Goal: Transaction & Acquisition: Purchase product/service

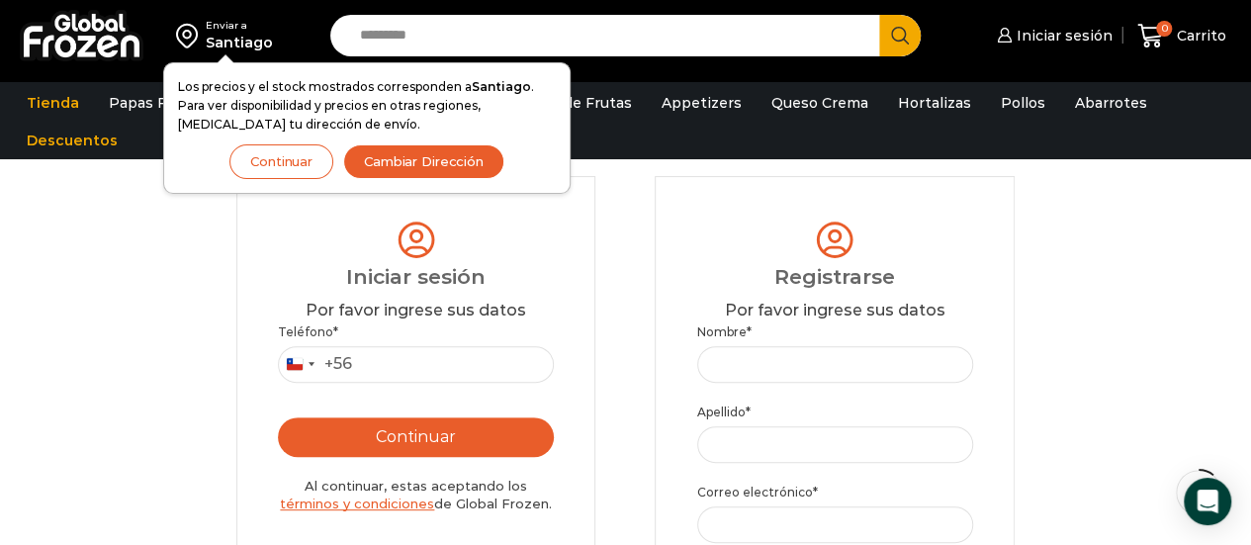
scroll to position [150, 0]
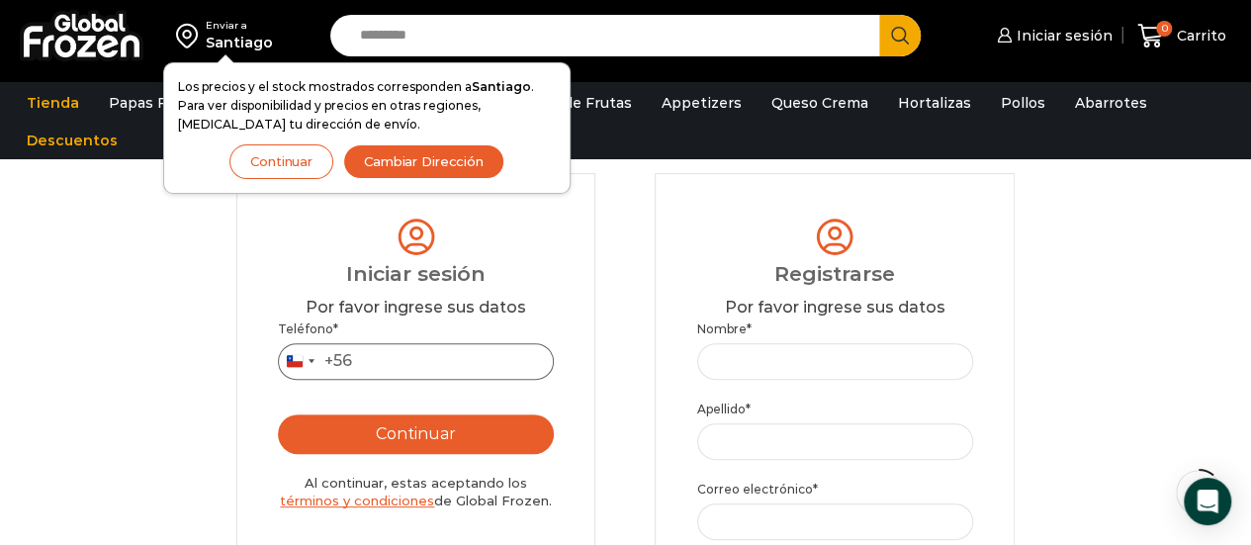
click at [418, 356] on input "Teléfono *" at bounding box center [416, 361] width 276 height 37
type input "*********"
click at [449, 422] on button "Continuar" at bounding box center [416, 434] width 276 height 40
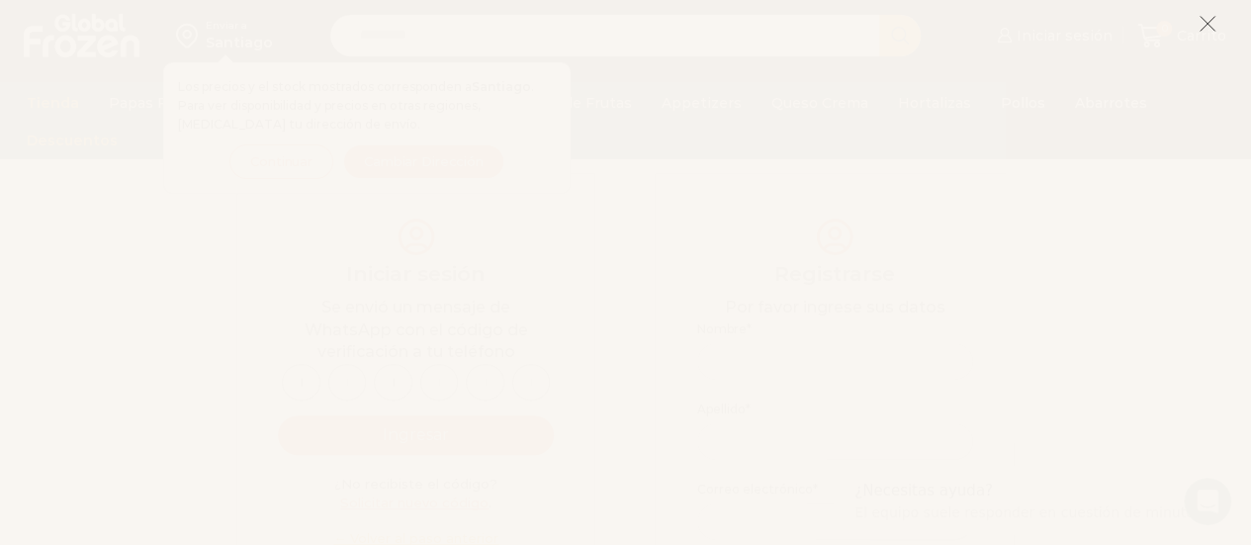
scroll to position [361, 0]
click at [1203, 23] on icon at bounding box center [1208, 24] width 18 height 18
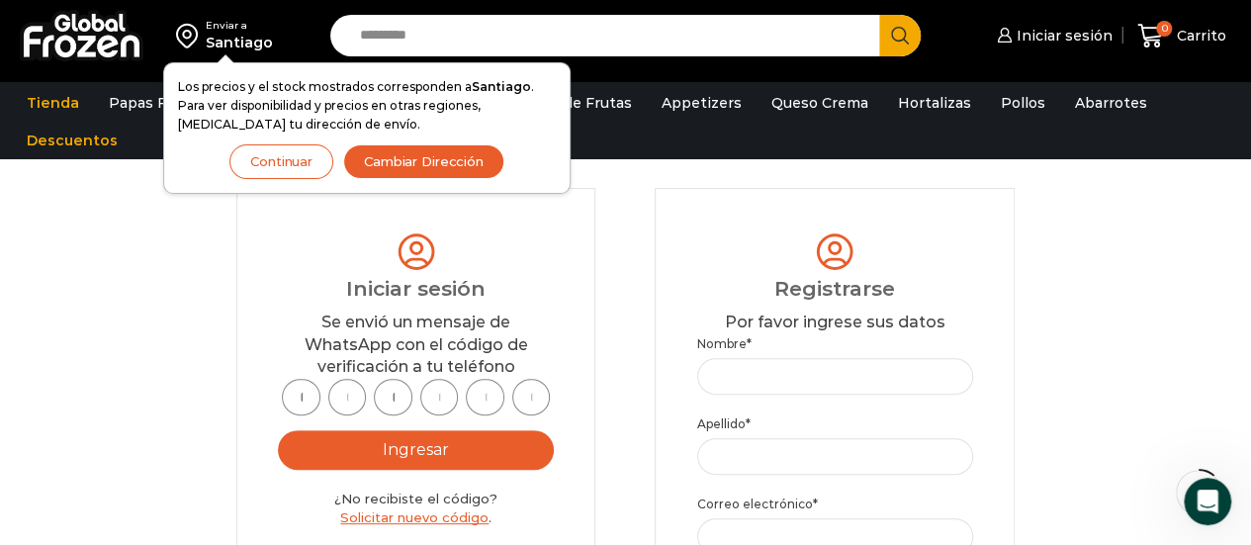
scroll to position [130, 0]
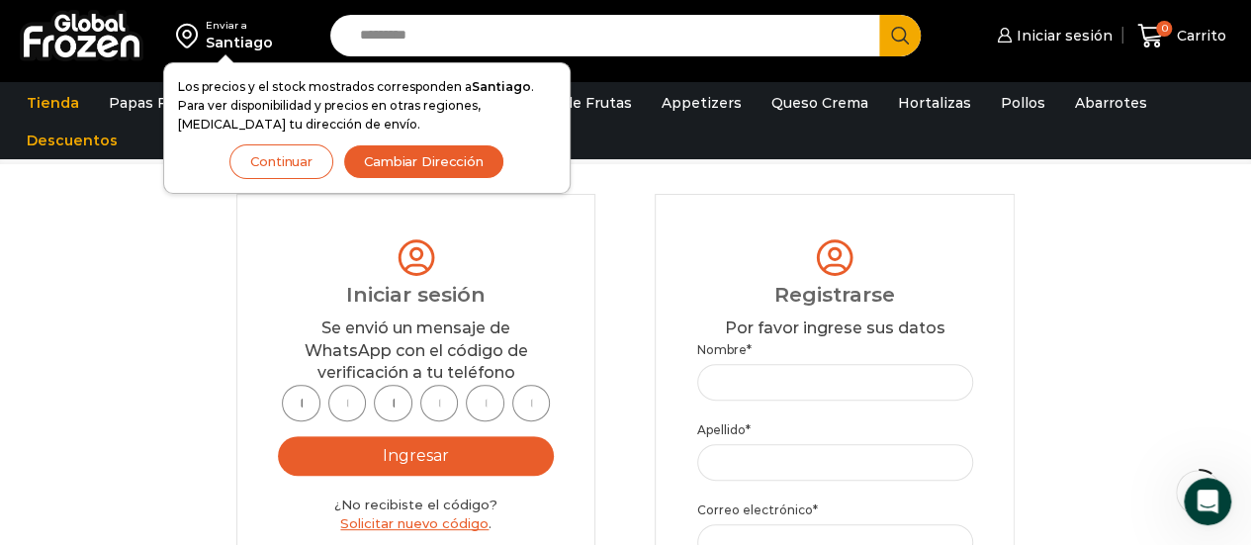
click at [303, 404] on input "text" at bounding box center [301, 403] width 39 height 37
type input "*"
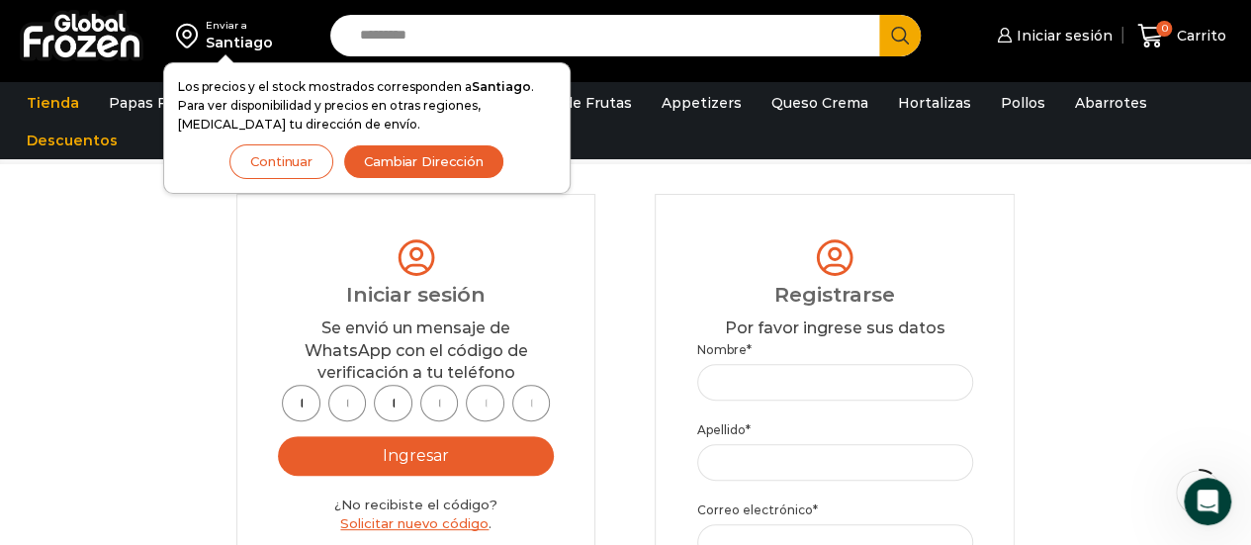
type input "*"
click at [344, 449] on button "Ingresar" at bounding box center [416, 456] width 276 height 40
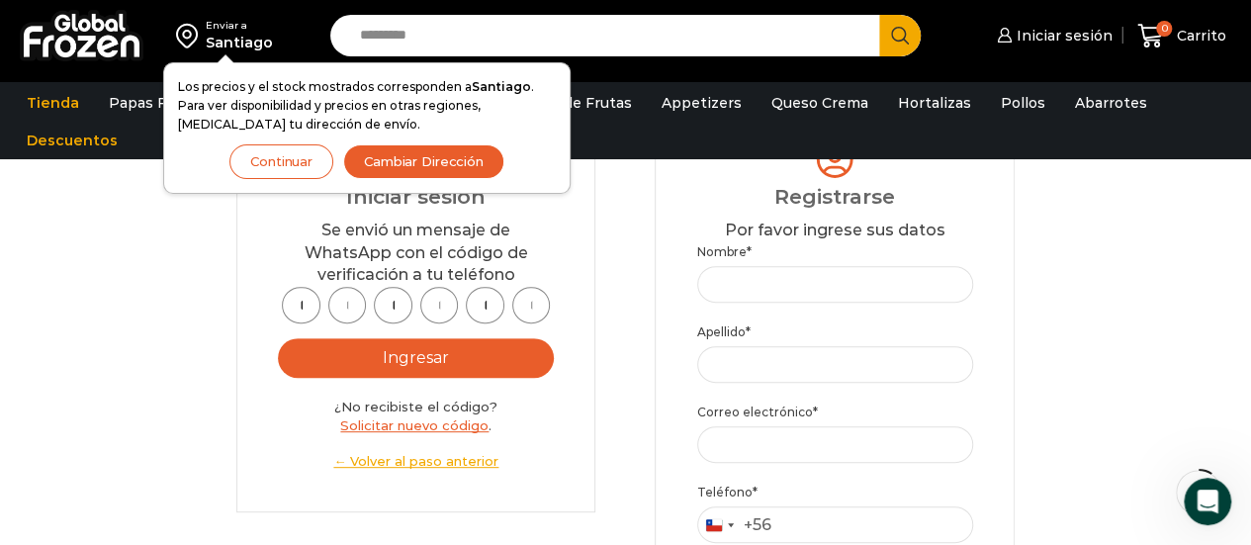
scroll to position [238, 0]
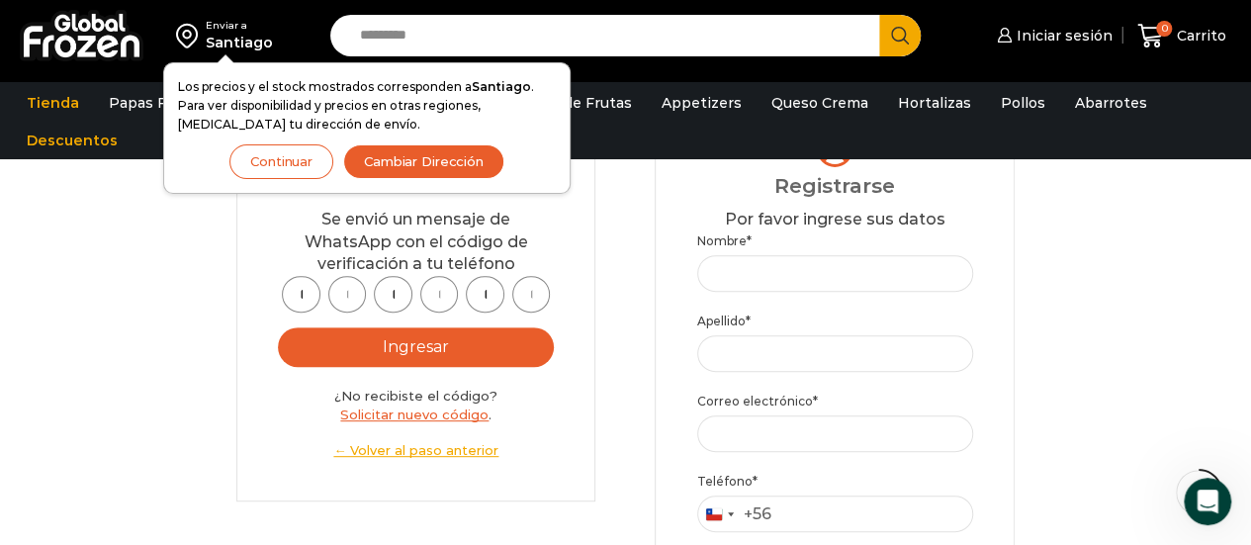
click at [423, 353] on button "Ingresar" at bounding box center [416, 347] width 276 height 40
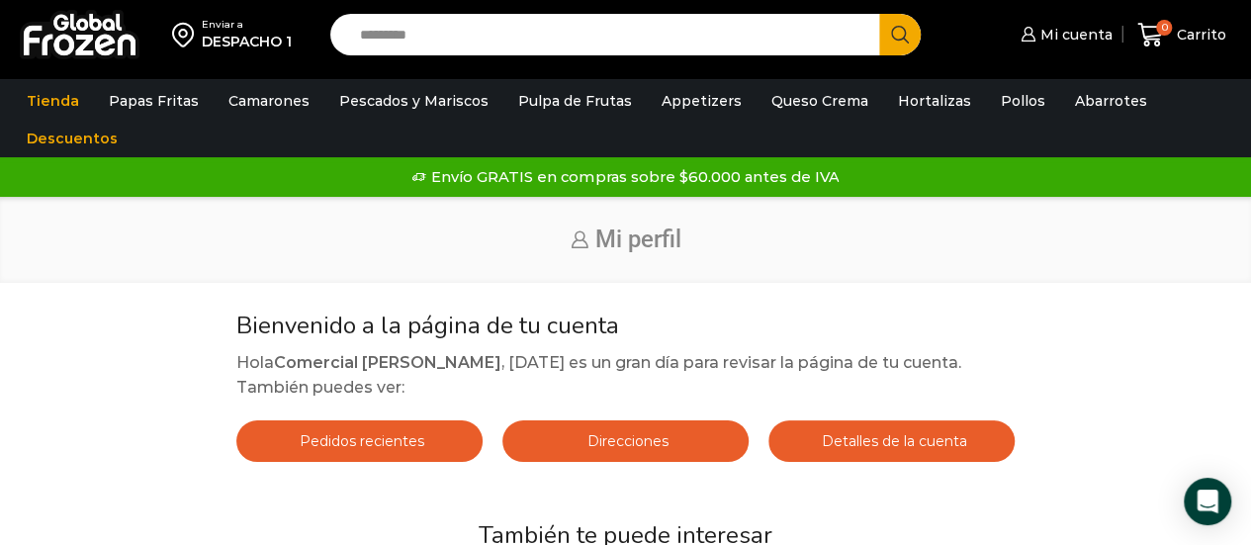
click at [485, 33] on input "Search input" at bounding box center [610, 35] width 520 height 42
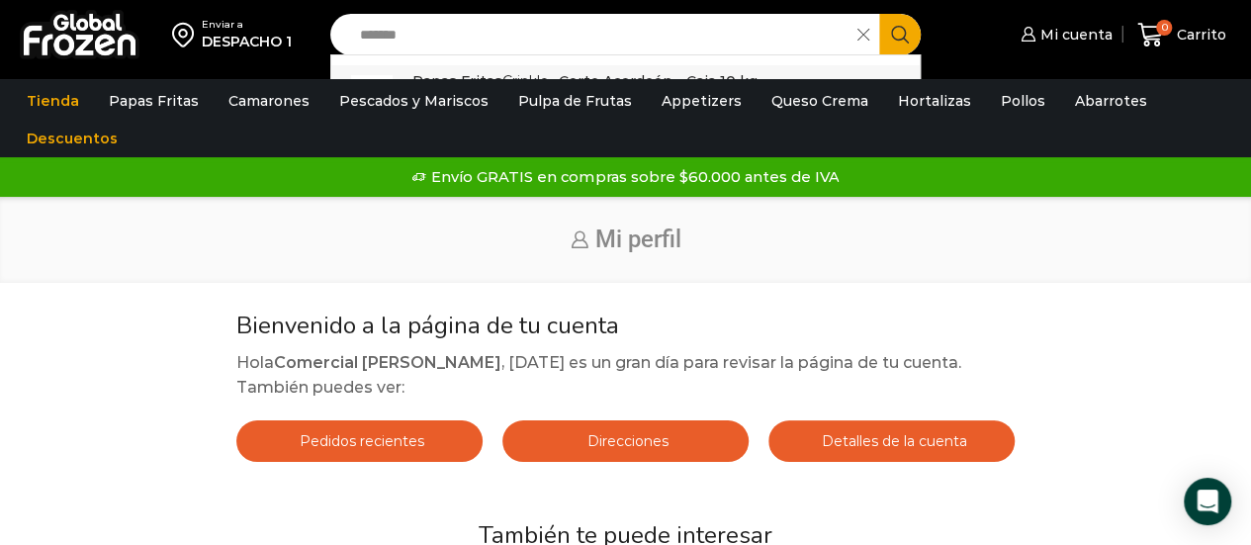
click at [544, 70] on p "Papas Fritas Crinkle - Corte Acordeón - Caja 10 kg" at bounding box center [585, 81] width 345 height 22
type input "**********"
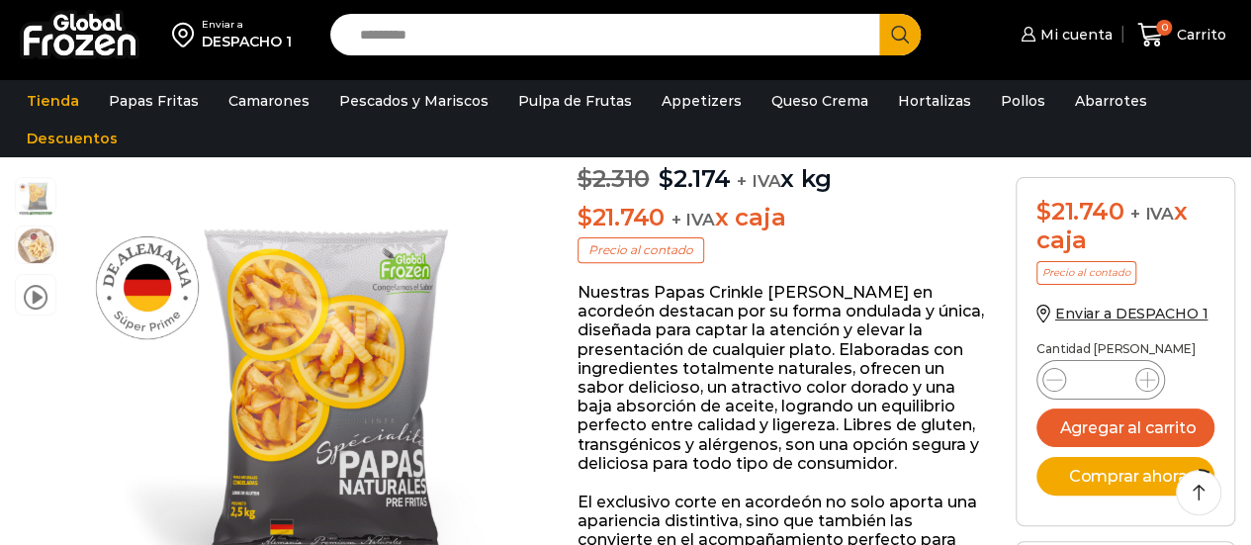
click at [1117, 381] on input "*" at bounding box center [1101, 380] width 38 height 28
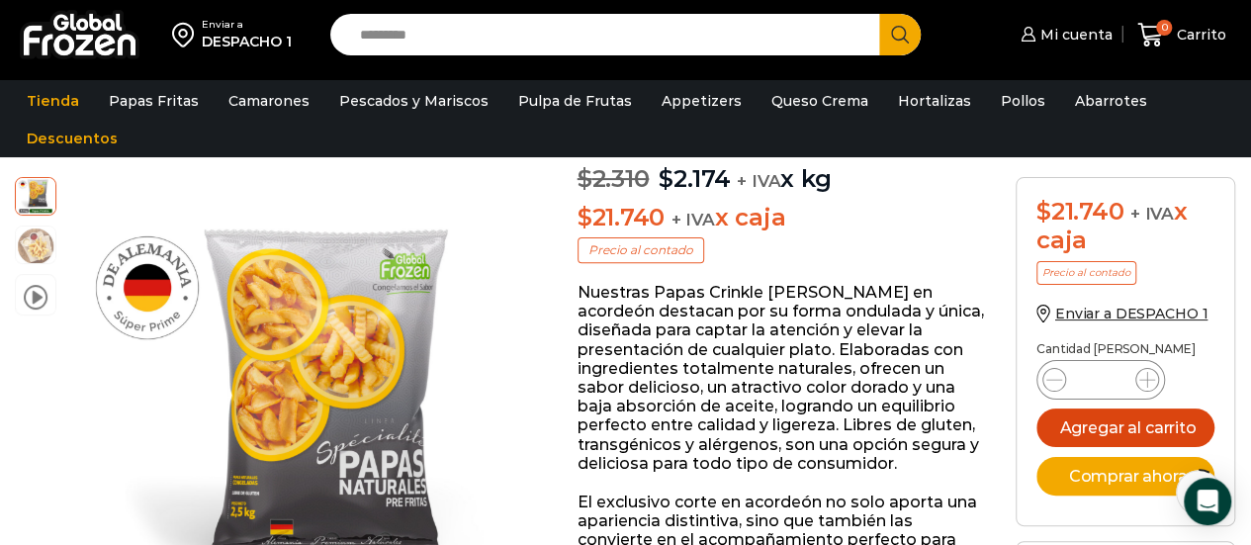
type input "**"
click at [1117, 418] on button "Agregar al carrito" at bounding box center [1126, 428] width 178 height 39
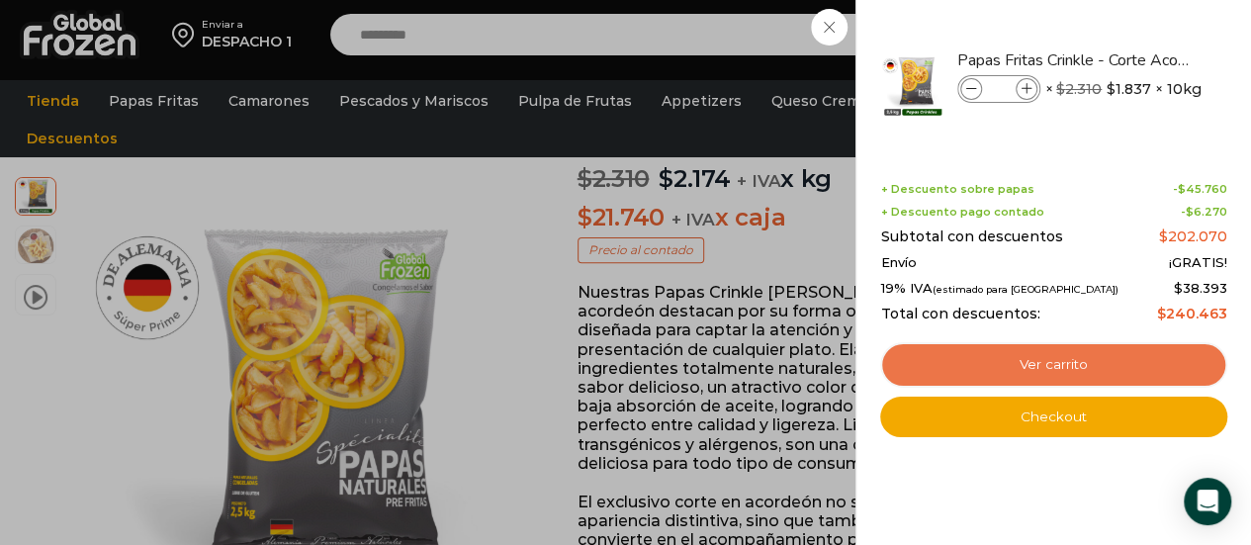
click at [1100, 364] on link "Ver carrito" at bounding box center [1053, 365] width 347 height 46
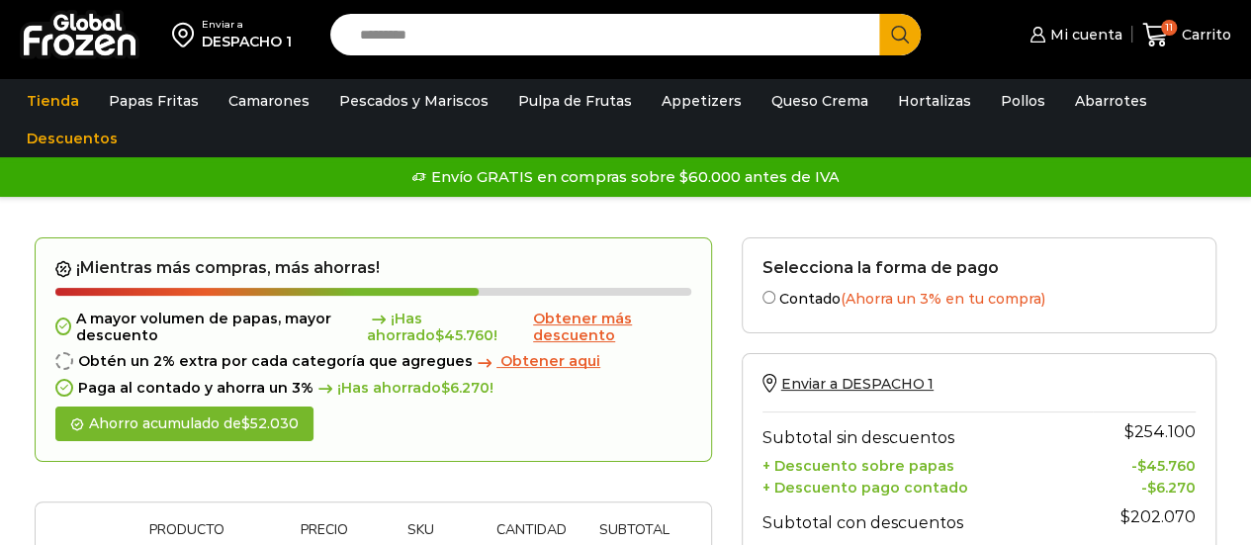
click at [596, 333] on span "Obtener más descuento" at bounding box center [582, 327] width 99 height 35
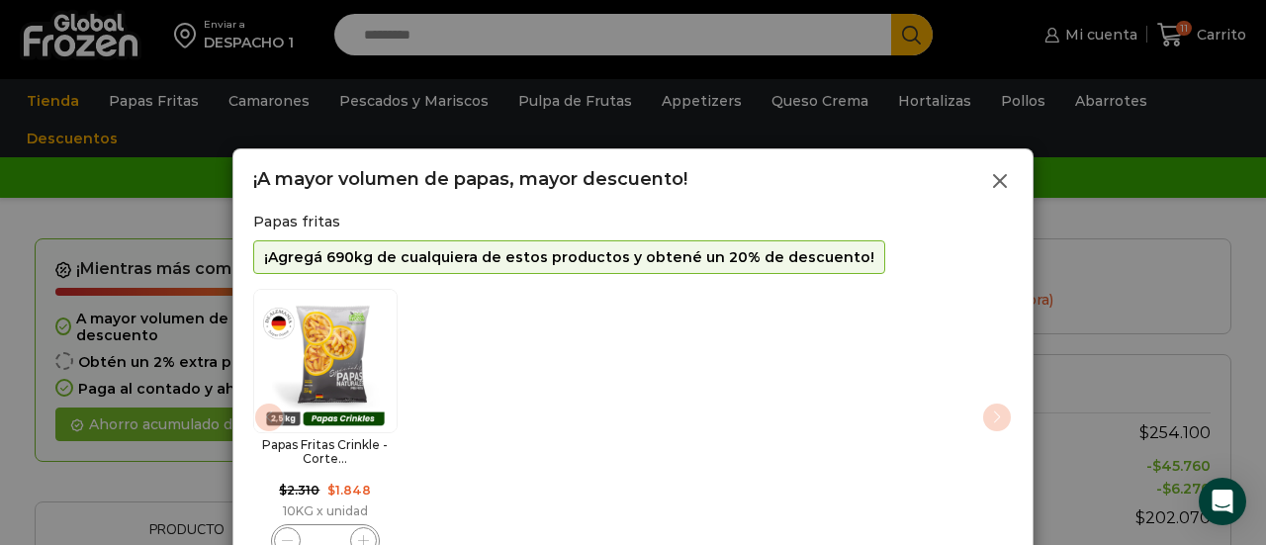
click at [1002, 179] on line at bounding box center [1000, 181] width 12 height 12
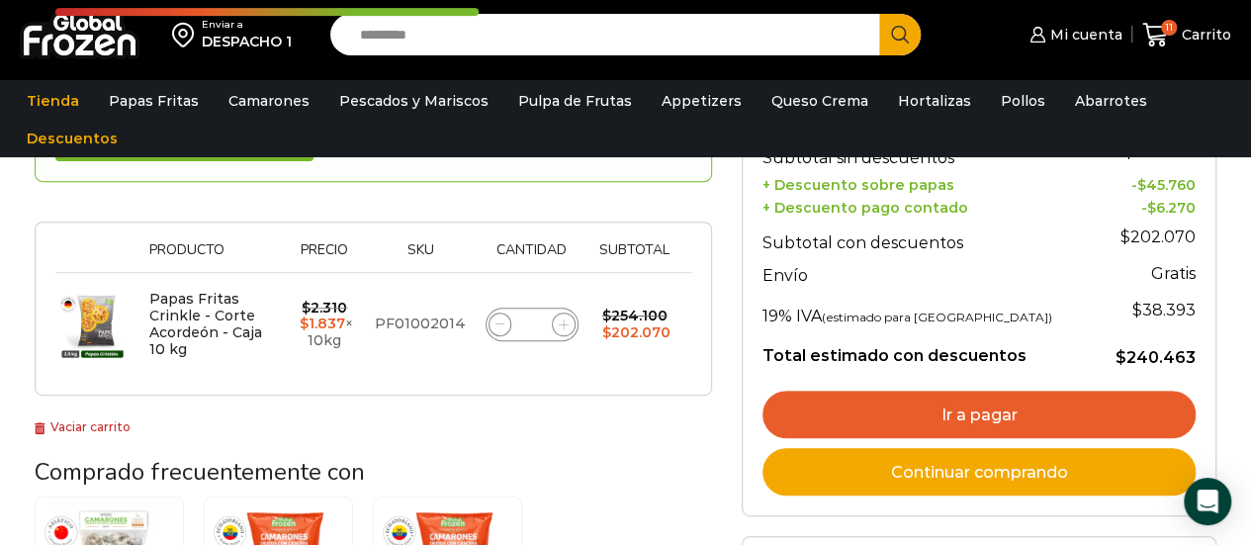
scroll to position [292, 0]
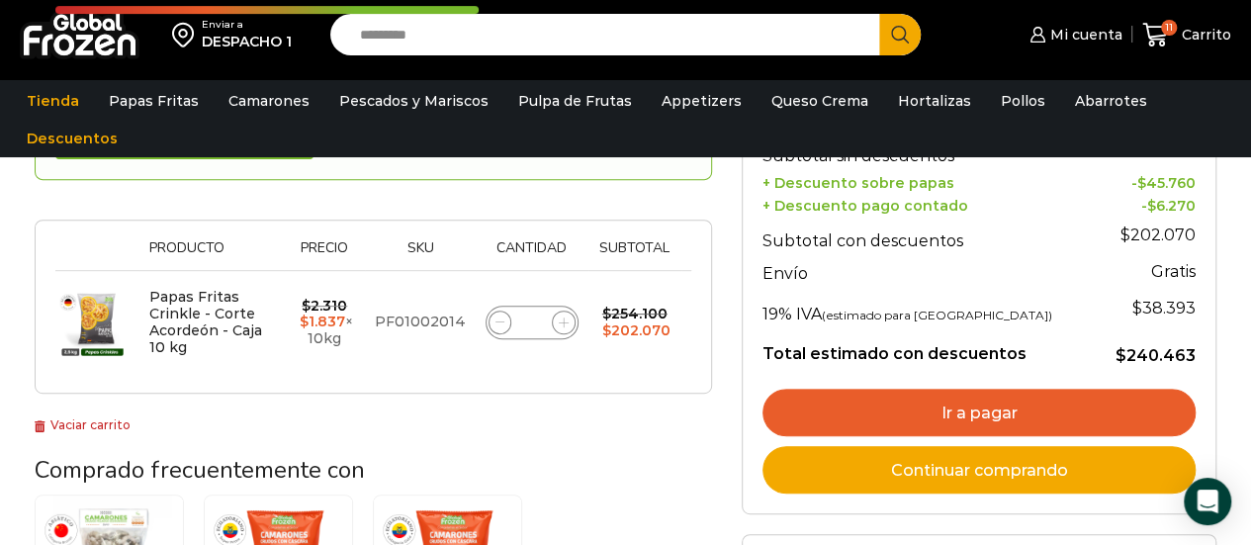
click at [827, 413] on link "Ir a pagar" at bounding box center [979, 412] width 433 height 47
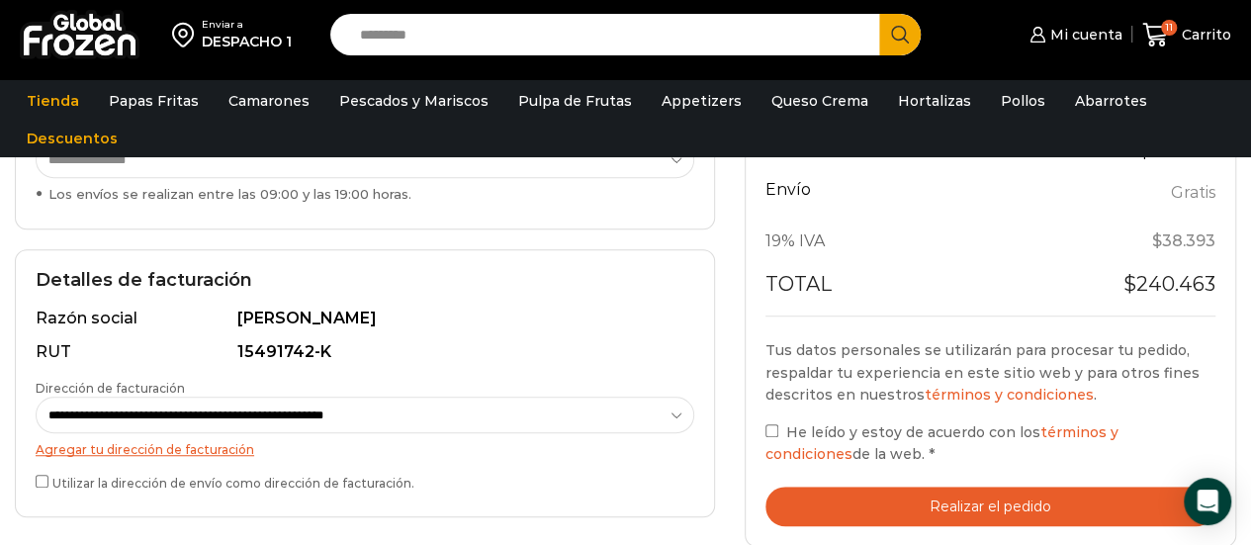
scroll to position [478, 0]
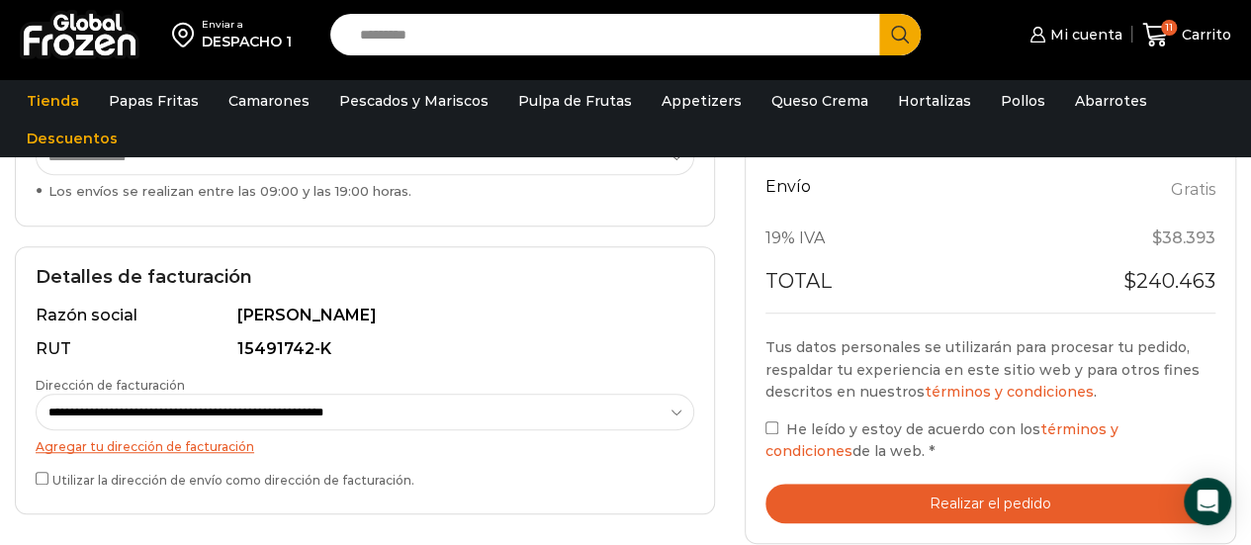
click at [859, 505] on button "Realizar el pedido" at bounding box center [991, 504] width 450 height 41
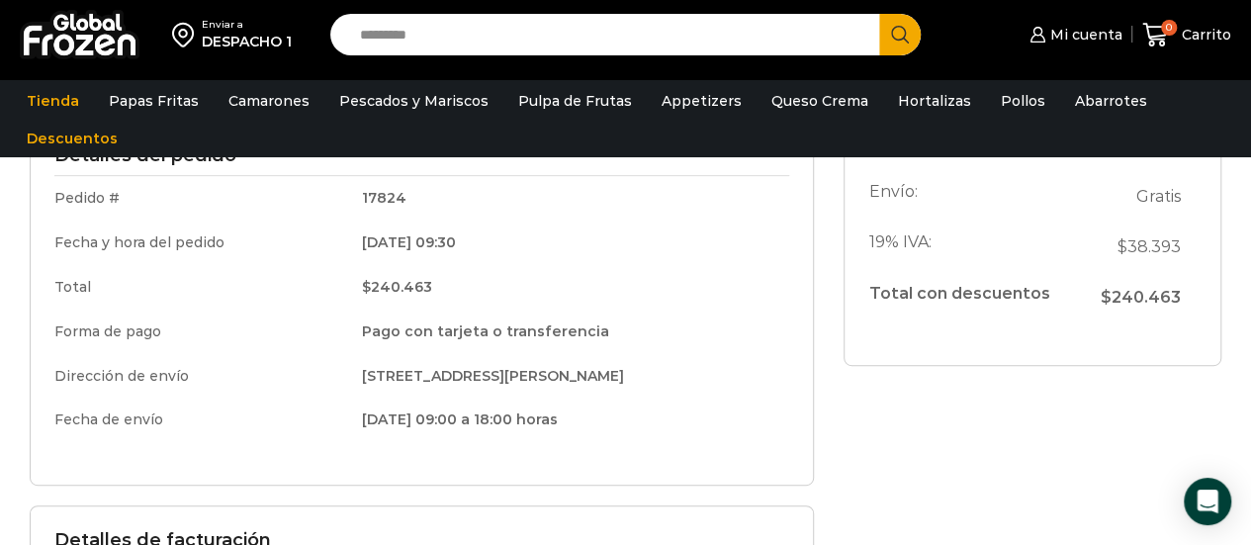
scroll to position [301, 0]
